Goal: Task Accomplishment & Management: Complete application form

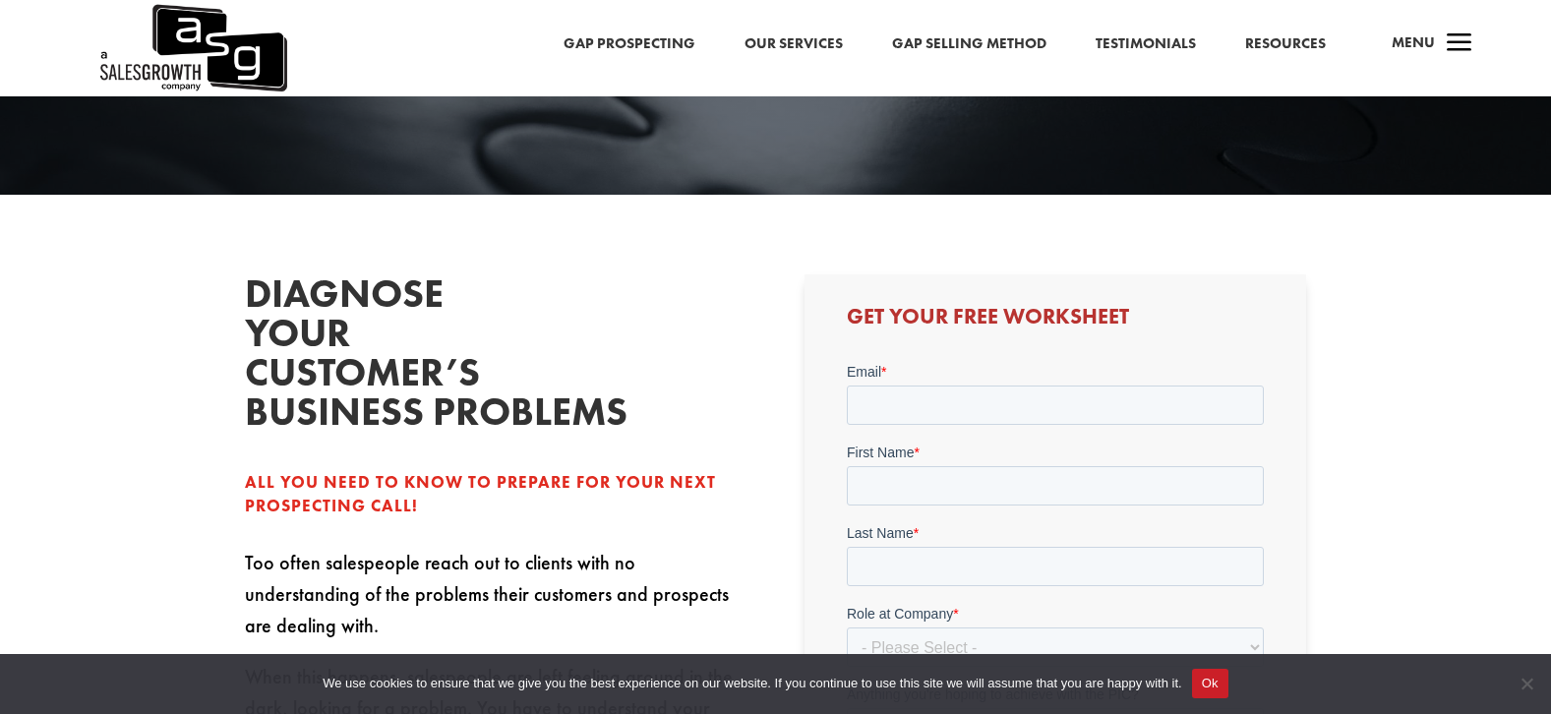
scroll to position [397, 0]
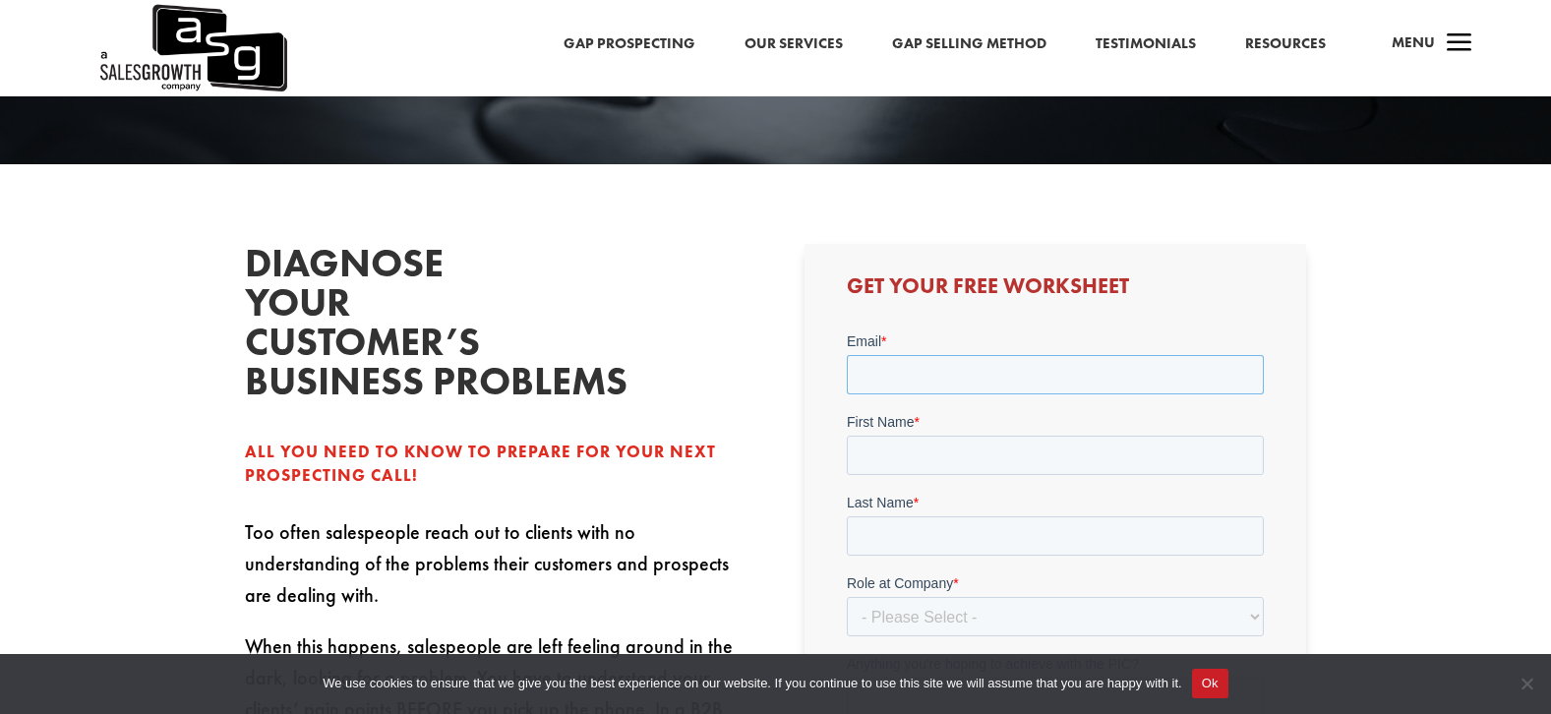
click at [915, 382] on input "Email *" at bounding box center [1055, 374] width 417 height 39
type input "[PERSON_NAME][EMAIL_ADDRESS][PERSON_NAME][DOMAIN_NAME]"
click at [939, 464] on input "First Name *" at bounding box center [1055, 455] width 417 height 39
type input "Boneetta"
click at [911, 528] on input "Last Name *" at bounding box center [1055, 535] width 417 height 39
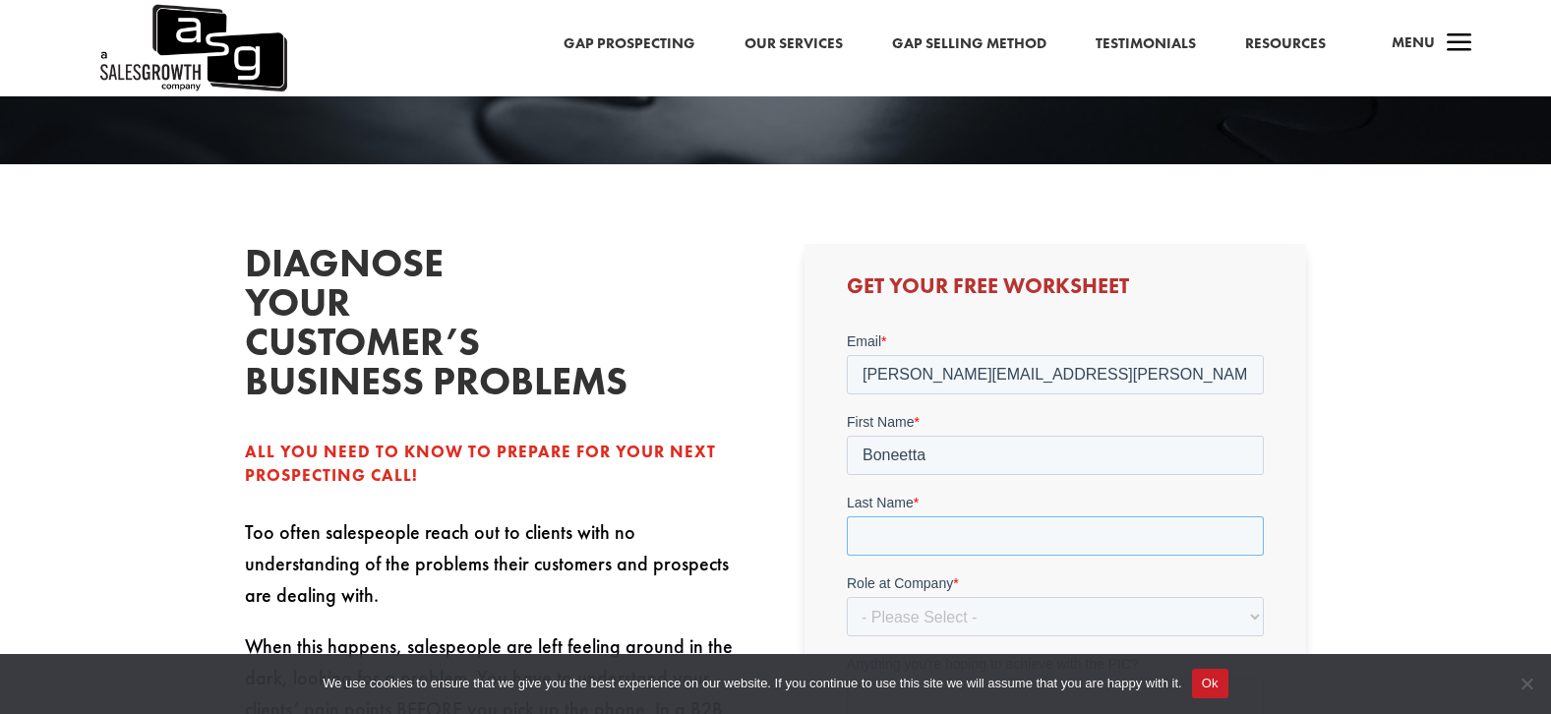
type input "[PERSON_NAME]"
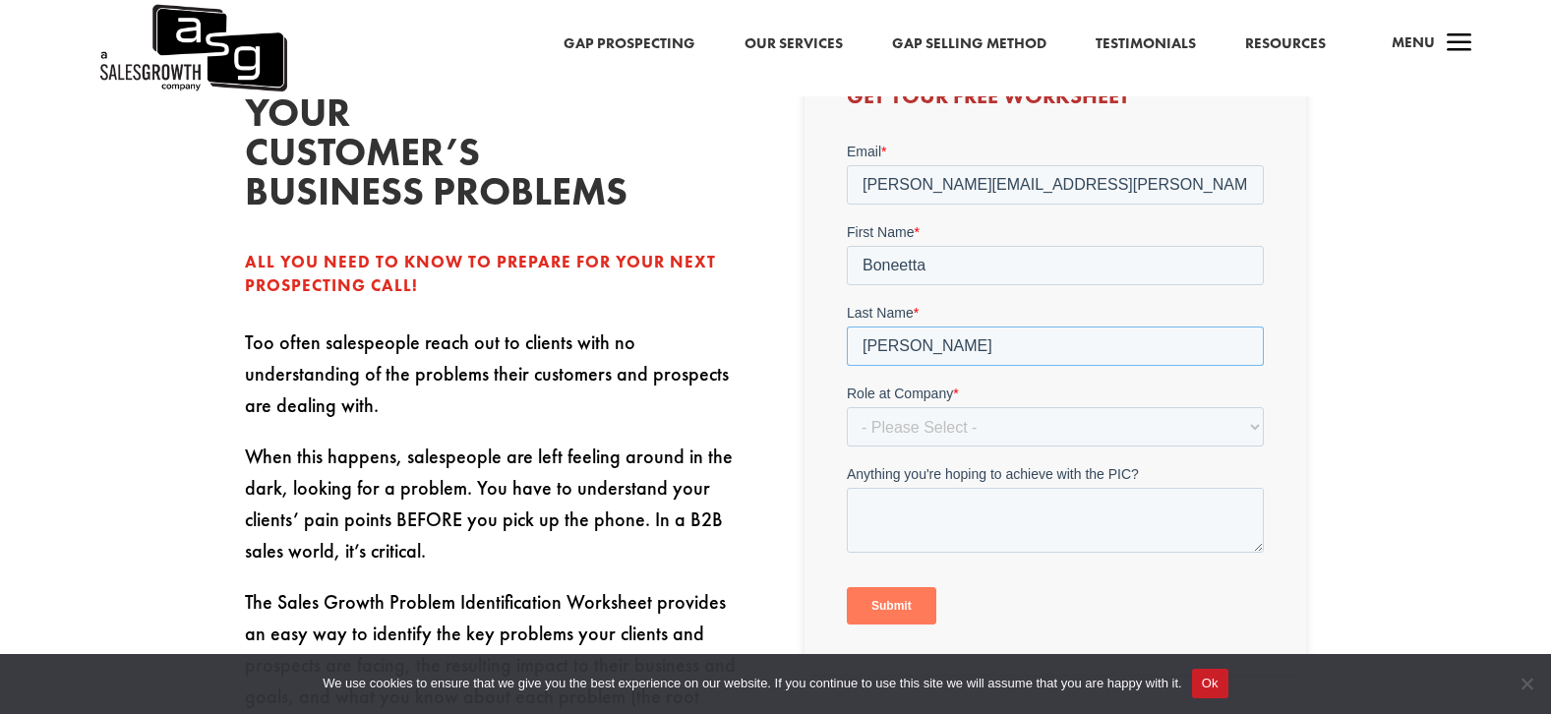
scroll to position [594, 0]
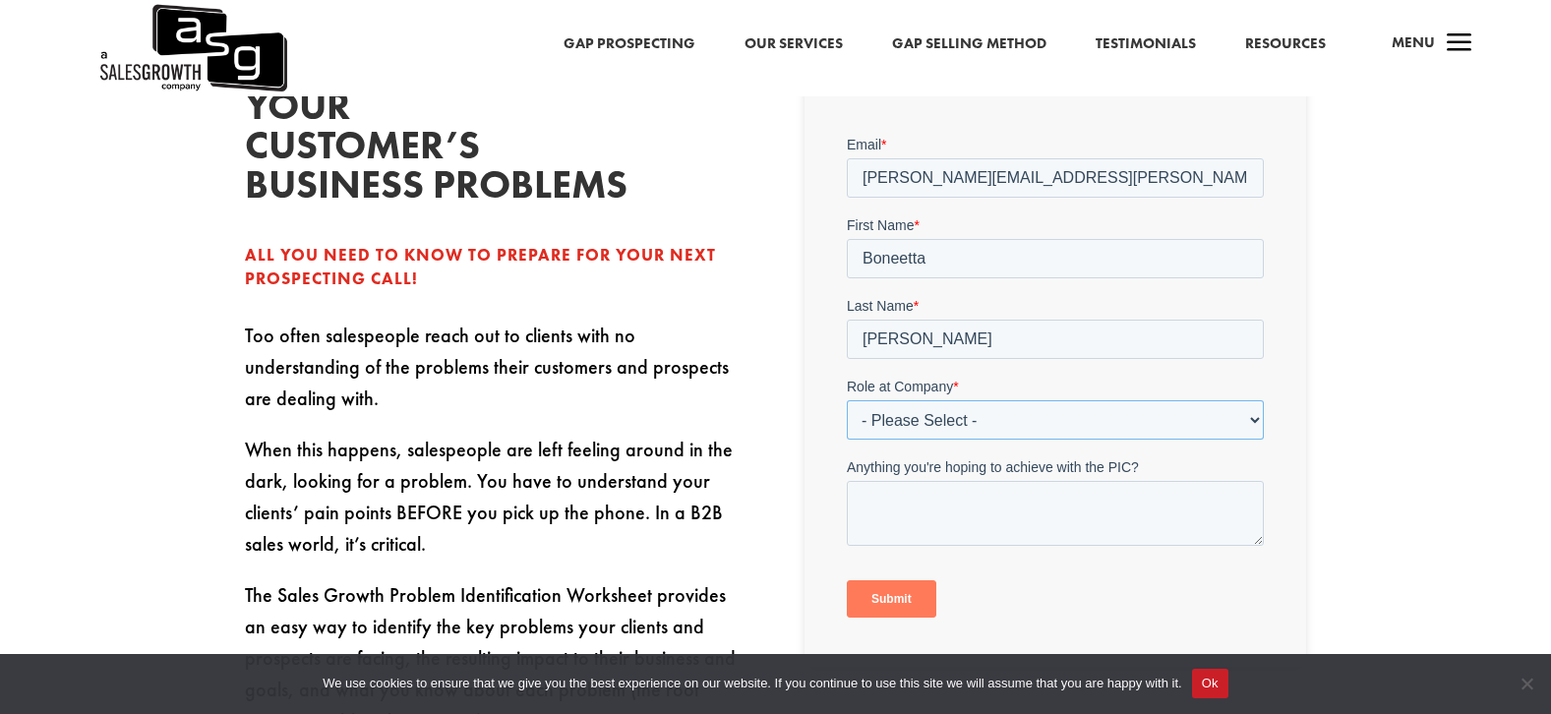
click at [1249, 422] on select "- Please Select - C-Level (CRO, CSO, etc) Senior Leadership (VP of Sales, VP of…" at bounding box center [1055, 419] width 417 height 39
select select "Other"
click at [847, 400] on select "- Please Select - C-Level (CRO, CSO, etc) Senior Leadership (VP of Sales, VP of…" at bounding box center [1055, 419] width 417 height 39
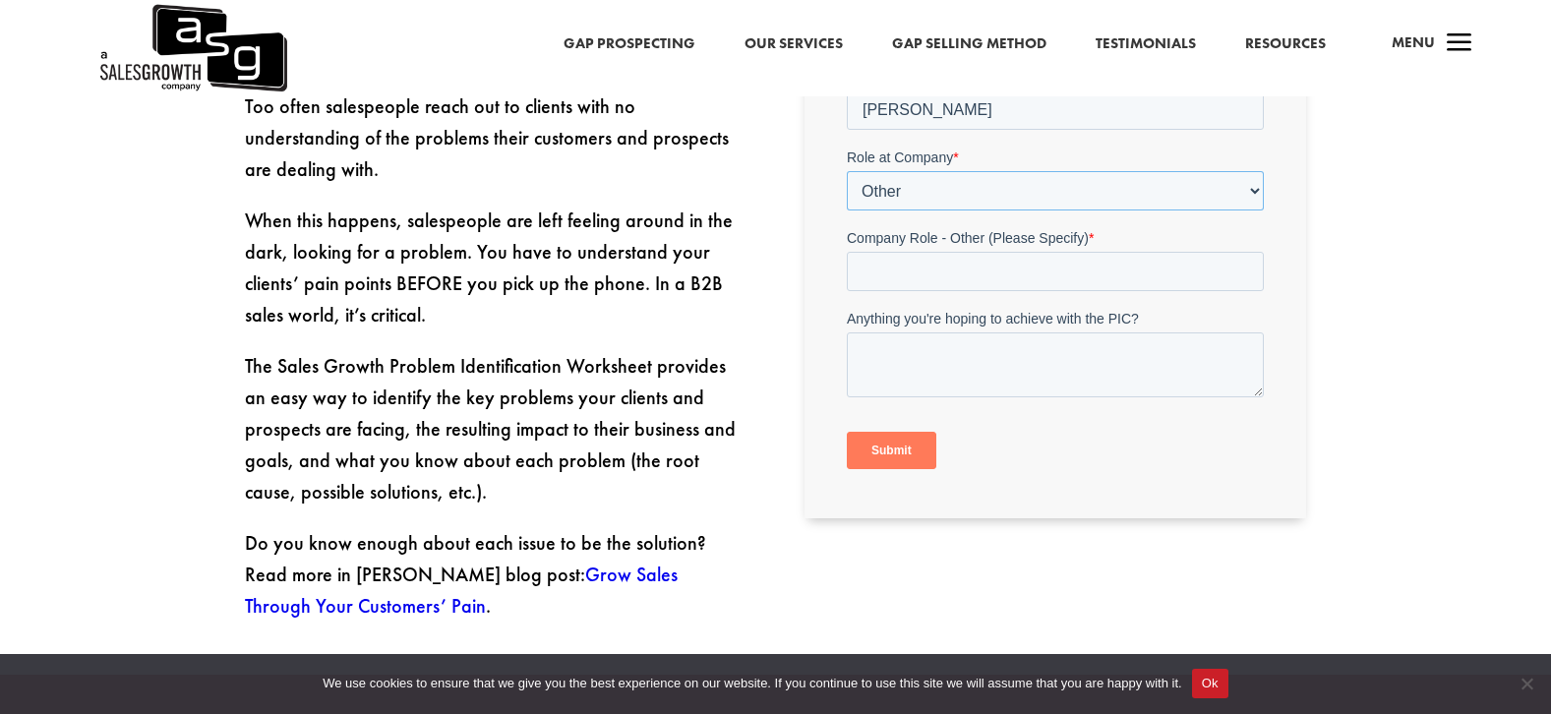
scroll to position [791, 0]
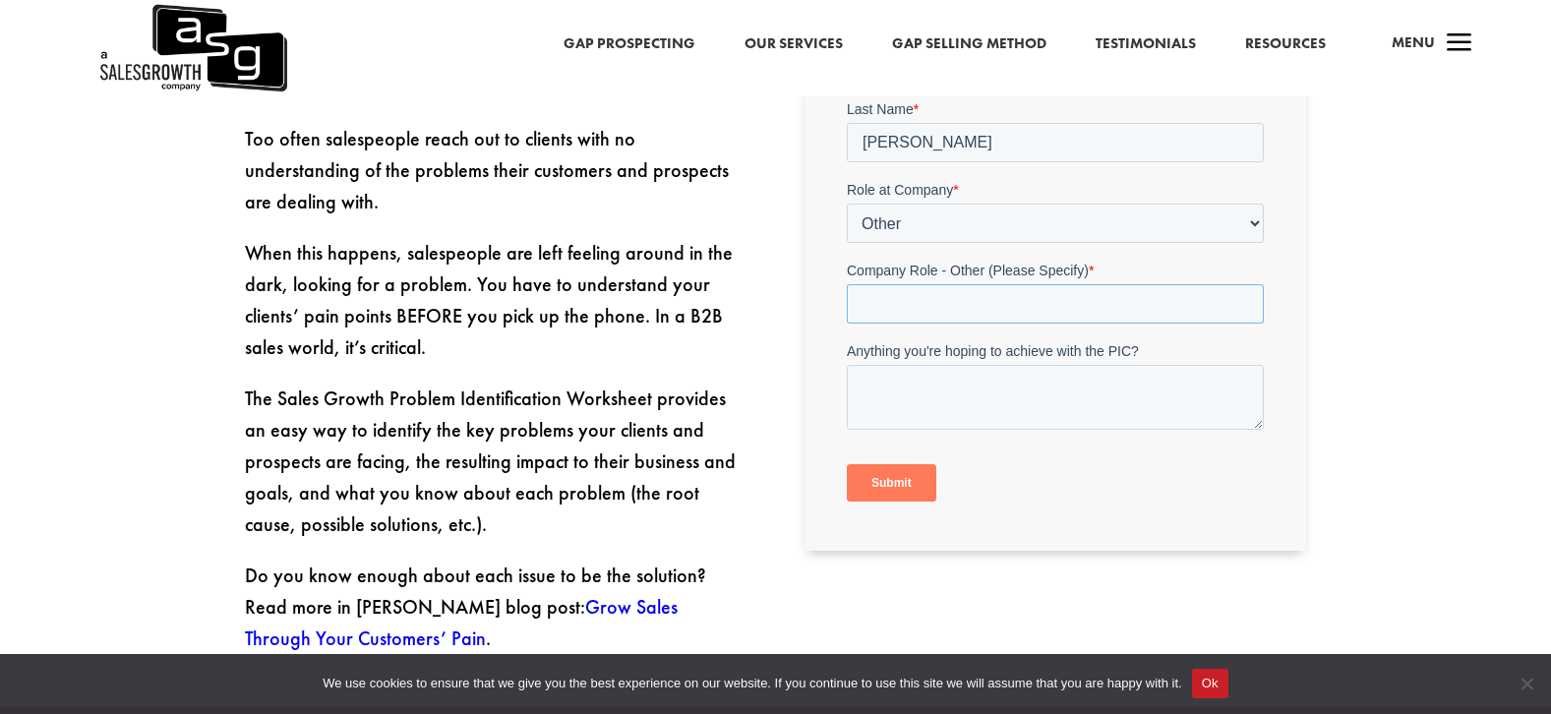
click at [888, 306] on input "Company Role - Other (Please Specify) *" at bounding box center [1055, 304] width 417 height 39
type input "Real Estate Agent"
click at [868, 388] on textarea "Anything you're hoping to achieve with the PIC?" at bounding box center [1055, 398] width 417 height 65
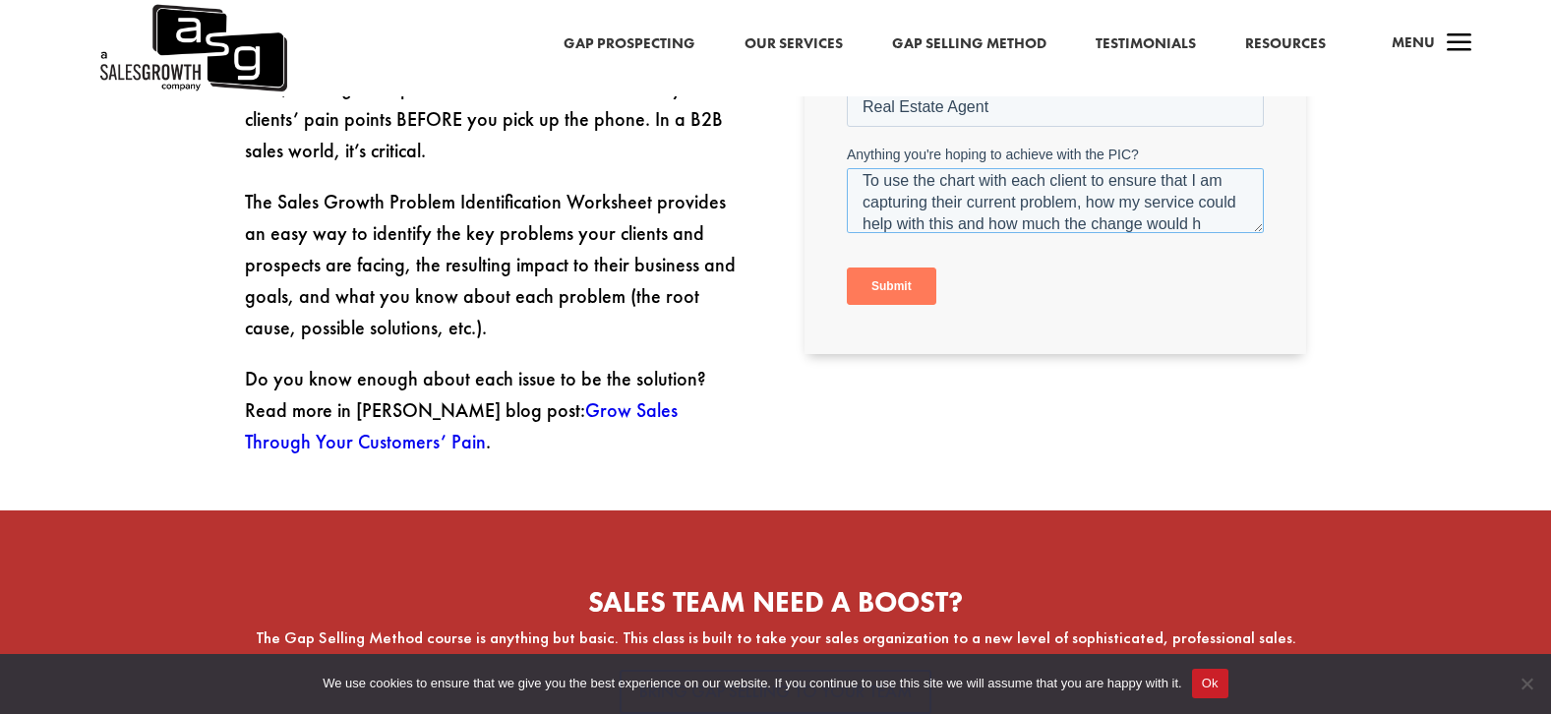
scroll to position [30, 0]
type textarea "To use the chart with each client to ensure that I am capturing their current p…"
click at [881, 286] on input "Submit" at bounding box center [892, 287] width 90 height 37
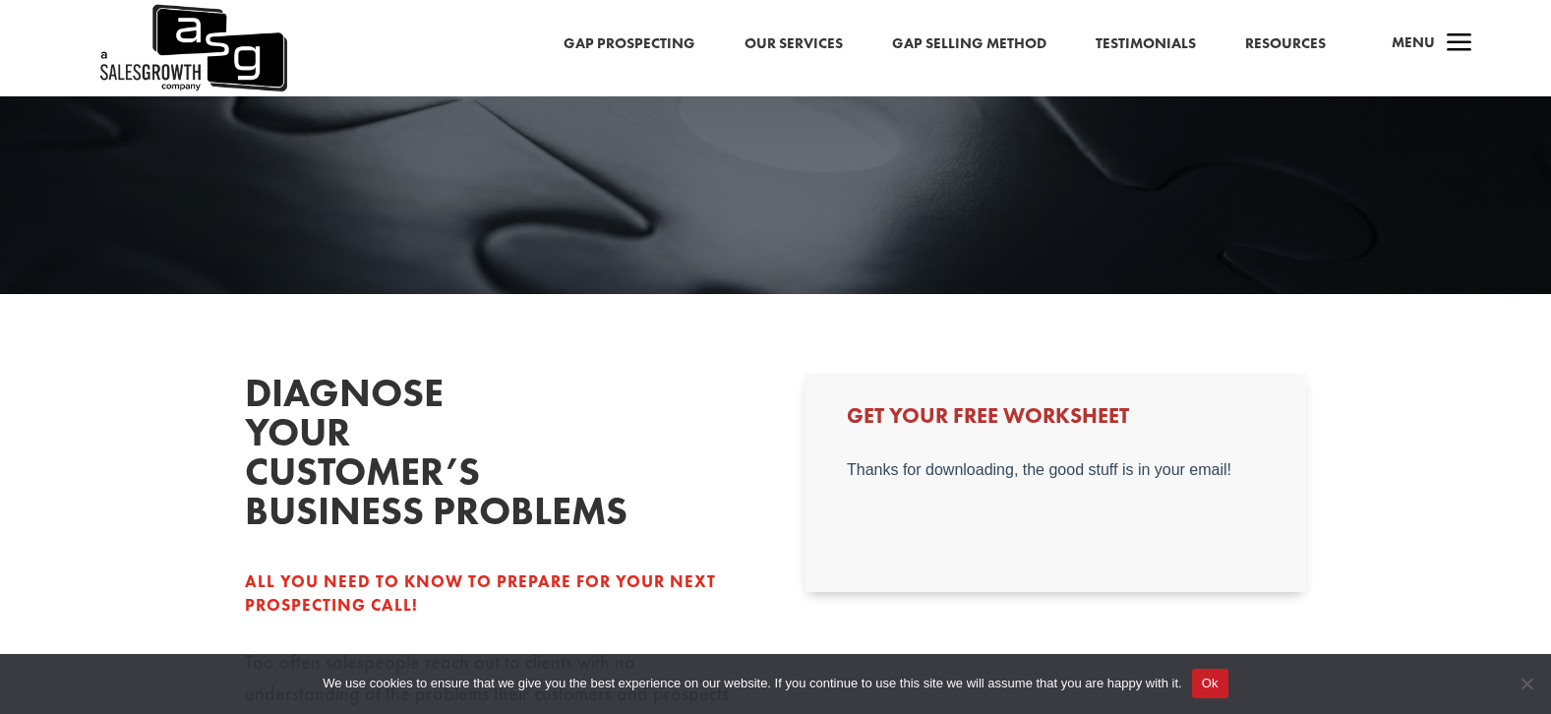
scroll to position [201, 0]
